Goal: Information Seeking & Learning: Learn about a topic

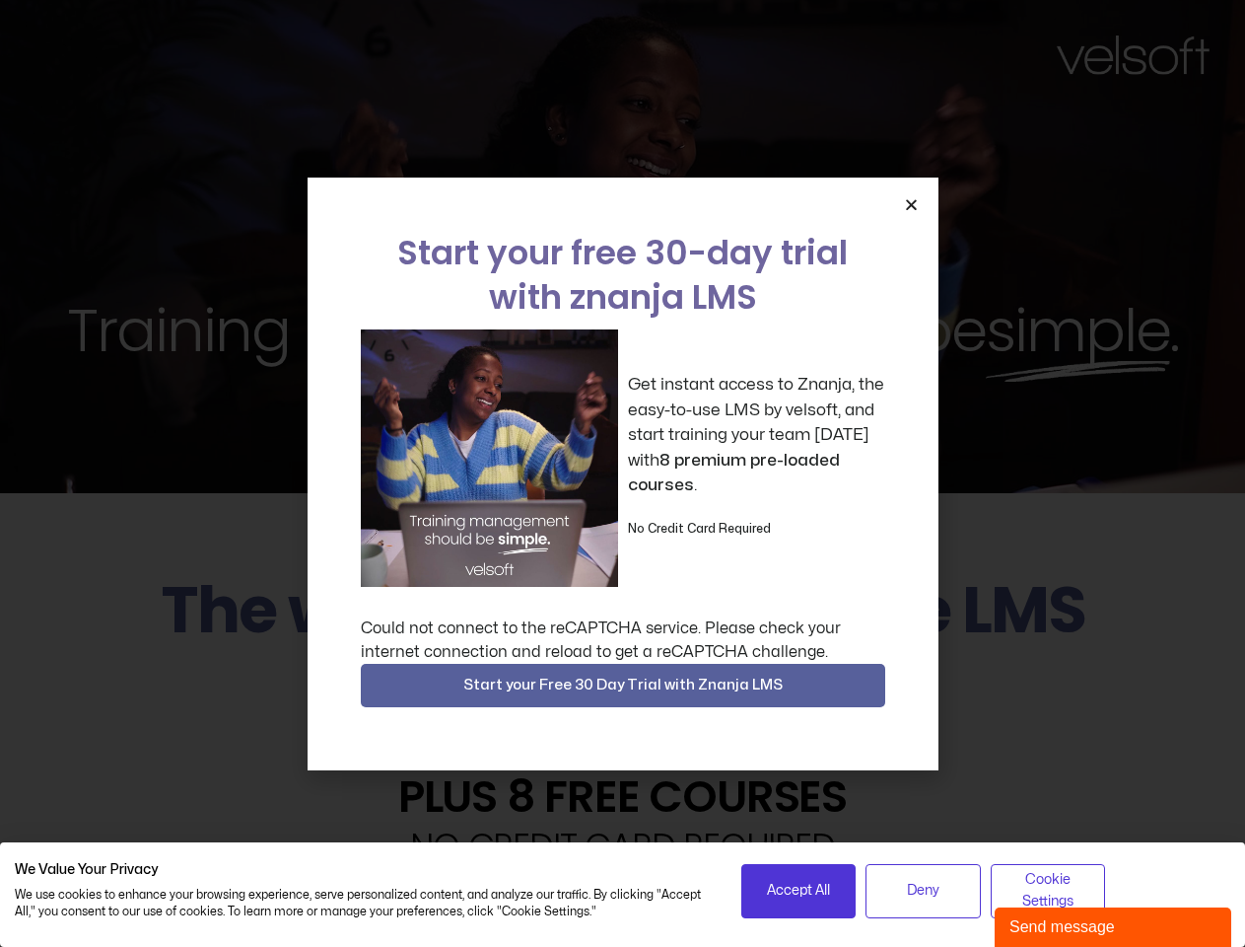
click at [622, 473] on div "Get instant access to Znanja, the easy-to-use LMS by velsoft, and start trainin…" at bounding box center [623, 457] width 525 height 257
click at [911, 204] on icon "Close" at bounding box center [911, 204] width 15 height 15
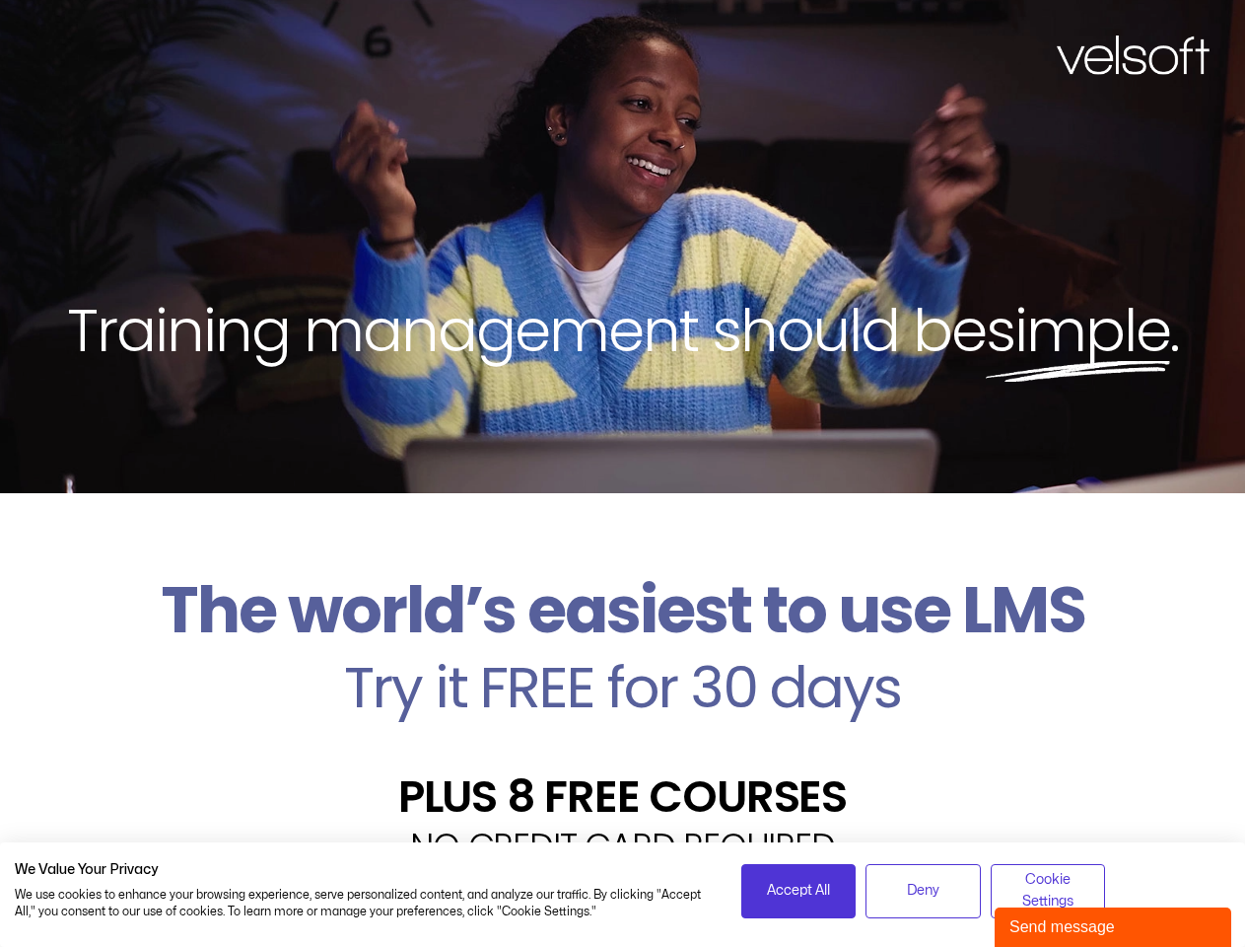
click at [623, 685] on h2 "Try it FREE for 30 days" at bounding box center [623, 687] width 1216 height 57
click at [799, 890] on span "Accept All" at bounding box center [798, 891] width 63 height 22
click at [923, 890] on div "Velsoft’s Znanja LMS is built for small and medium-sized businesses that want t…" at bounding box center [623, 945] width 1216 height 144
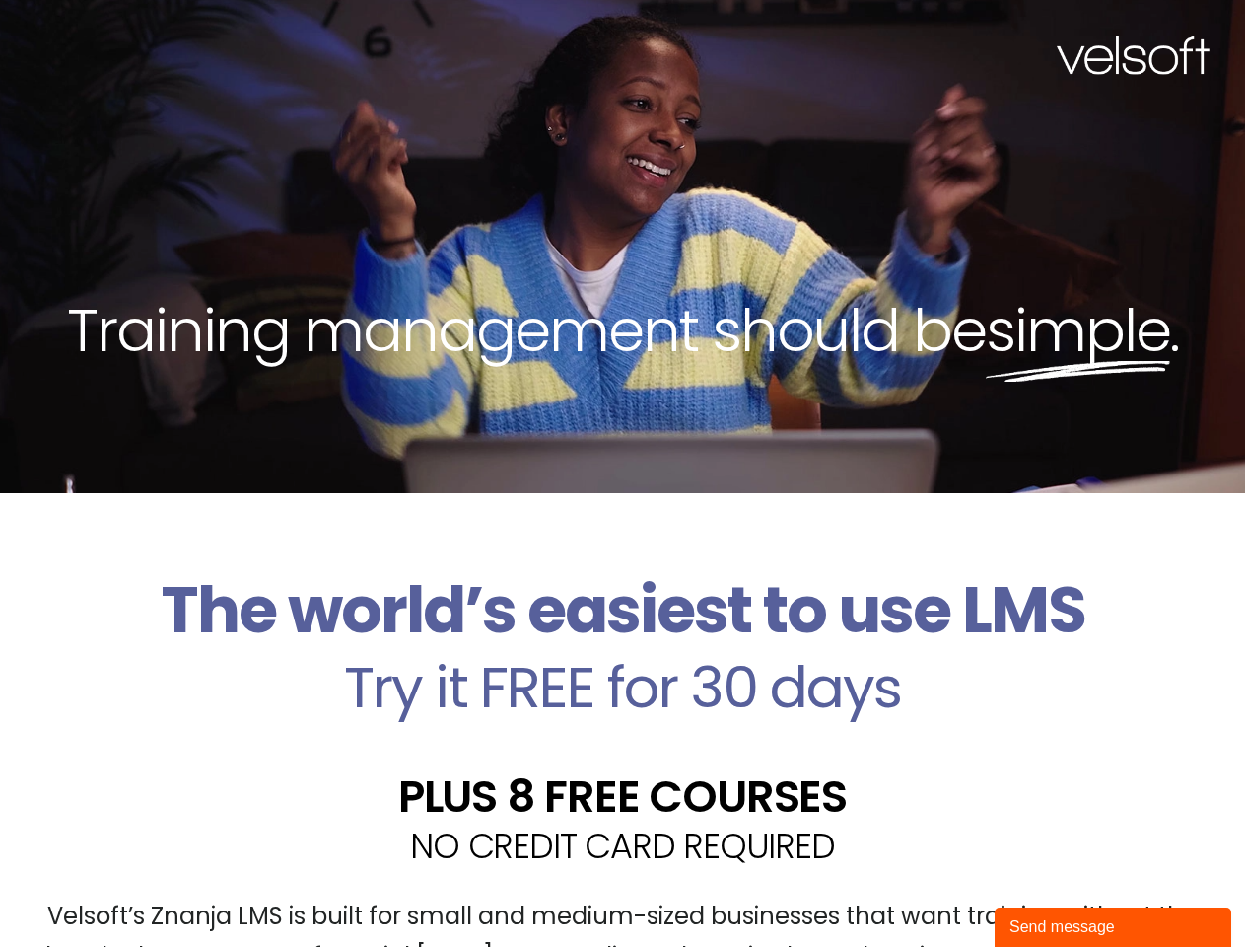
click at [1048, 890] on div "Velsoft’s Znanja LMS is built for small and medium-sized businesses that want t…" at bounding box center [623, 945] width 1216 height 144
click at [1113, 927] on div "Send message" at bounding box center [1113, 927] width 207 height 24
